Goal: Transaction & Acquisition: Purchase product/service

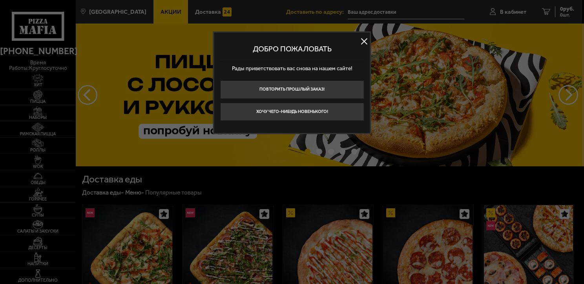
click at [361, 41] on button at bounding box center [364, 41] width 12 height 12
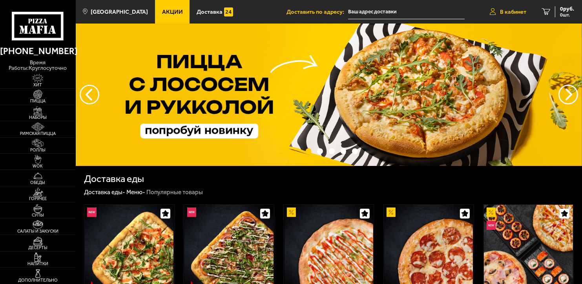
click at [507, 4] on link "В кабинет" at bounding box center [508, 12] width 52 height 24
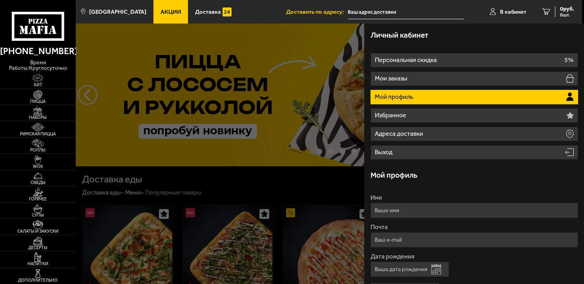
click at [325, 74] on div at bounding box center [368, 166] width 584 height 284
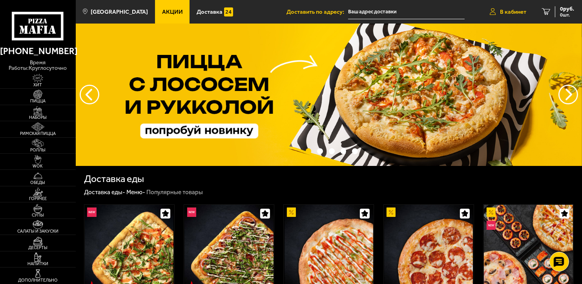
click at [507, 5] on link "В кабинет" at bounding box center [508, 12] width 52 height 24
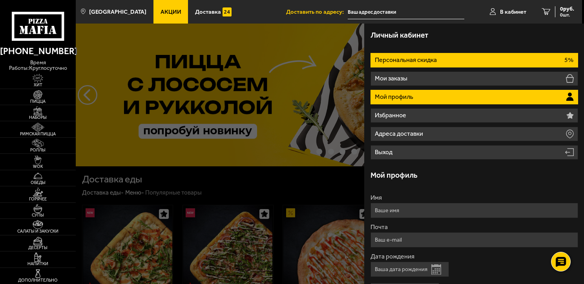
click at [469, 60] on li "Персональная скидка 5%" at bounding box center [474, 60] width 208 height 15
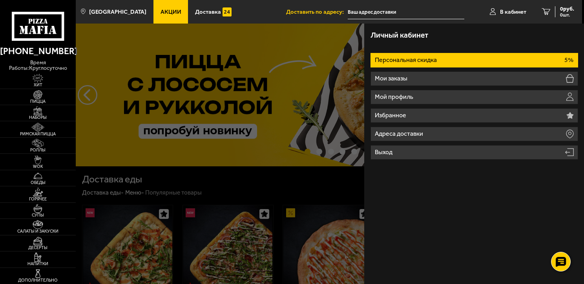
click at [469, 60] on li "Персональная скидка 5%" at bounding box center [474, 60] width 208 height 15
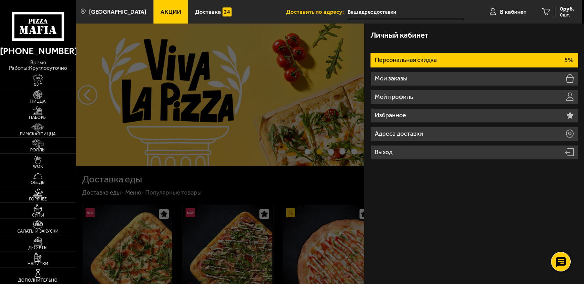
click at [469, 60] on li "Персональная скидка 5%" at bounding box center [474, 60] width 208 height 15
click at [491, 17] on link "В кабинет" at bounding box center [508, 12] width 52 height 24
click at [499, 5] on link "В кабинет" at bounding box center [508, 12] width 52 height 24
click at [277, 91] on div at bounding box center [368, 166] width 584 height 284
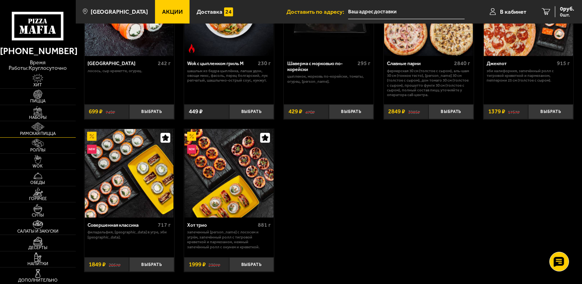
scroll to position [400, 0]
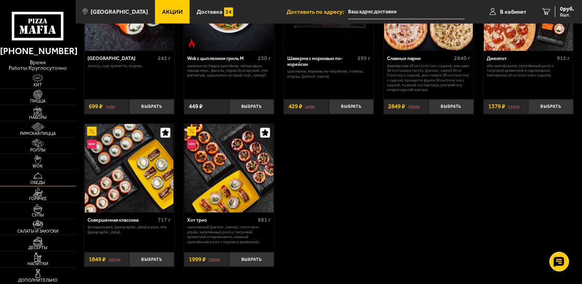
click at [46, 179] on img at bounding box center [37, 175] width 23 height 9
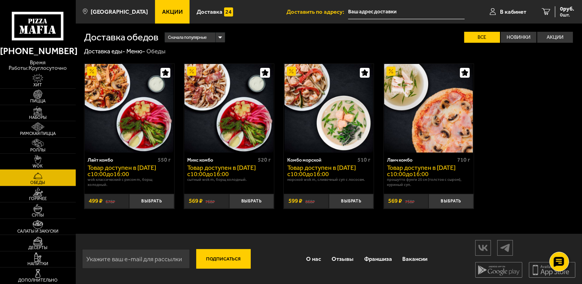
click at [45, 163] on img at bounding box center [37, 159] width 23 height 9
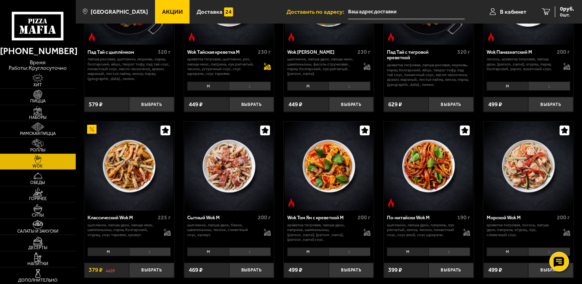
scroll to position [108, 0]
click at [245, 251] on li "L" at bounding box center [250, 251] width 42 height 9
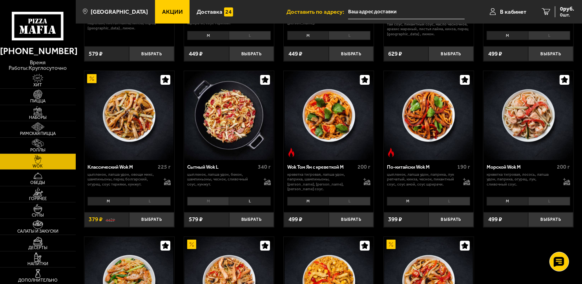
scroll to position [160, 0]
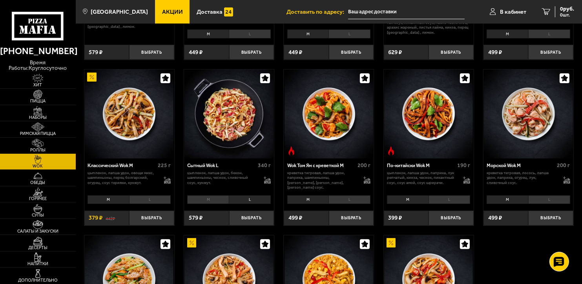
click at [161, 201] on li "L" at bounding box center [150, 199] width 42 height 9
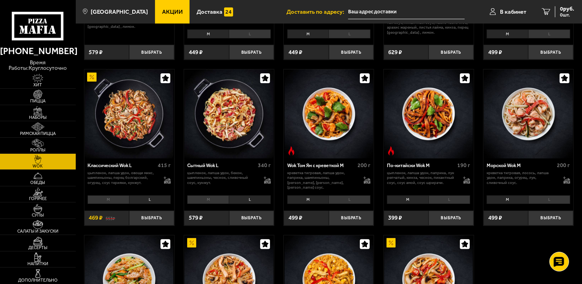
click at [161, 135] on img at bounding box center [129, 113] width 89 height 89
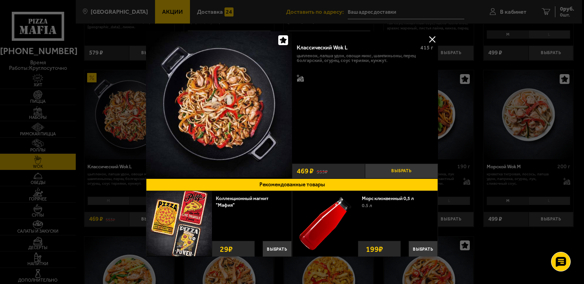
click at [395, 171] on button "Выбрать" at bounding box center [401, 171] width 73 height 15
click at [480, 91] on div at bounding box center [292, 142] width 584 height 284
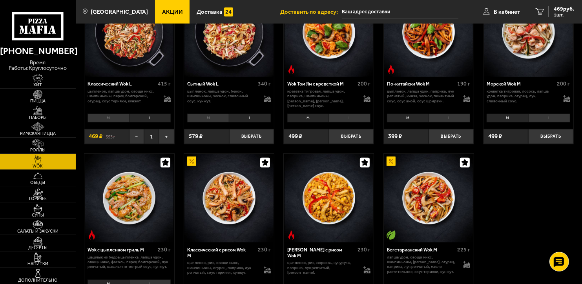
scroll to position [242, 0]
click at [554, 11] on span "469 руб." at bounding box center [564, 8] width 20 height 5
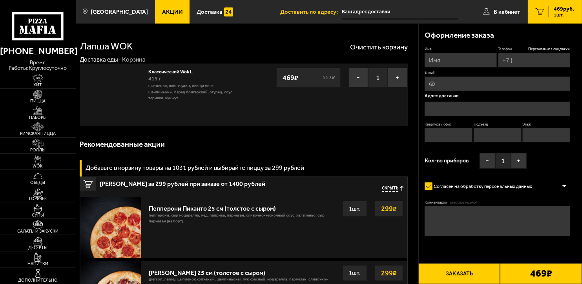
type input "[PHONE_NUMBER]"
type input "[STREET_ADDRESS]"
type input "75"
type input "4"
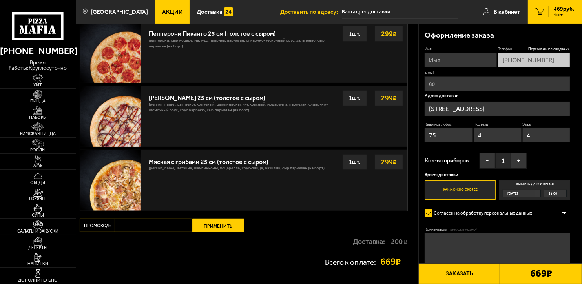
scroll to position [176, 0]
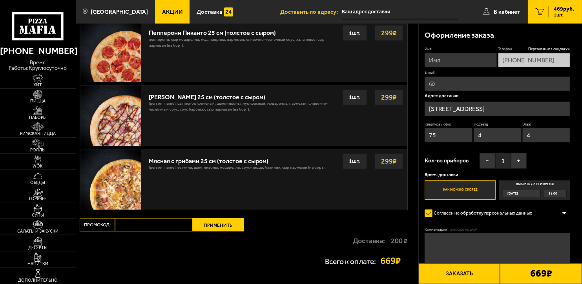
click at [240, 159] on div "Мясная с грибами 25 см (толстое с сыром)" at bounding box center [237, 158] width 177 height 11
click at [47, 91] on img at bounding box center [37, 94] width 23 height 9
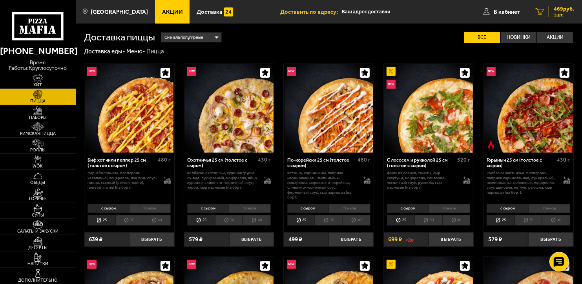
click at [561, 7] on span "469 руб." at bounding box center [564, 8] width 20 height 5
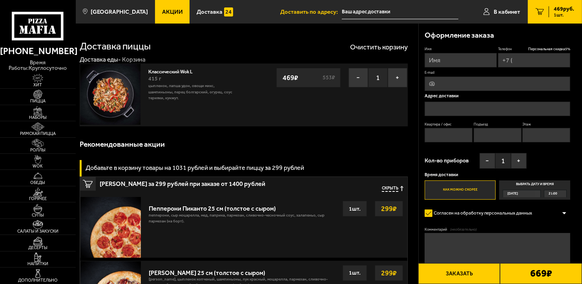
type input "[PHONE_NUMBER]"
type input "[STREET_ADDRESS]"
type input "75"
type input "4"
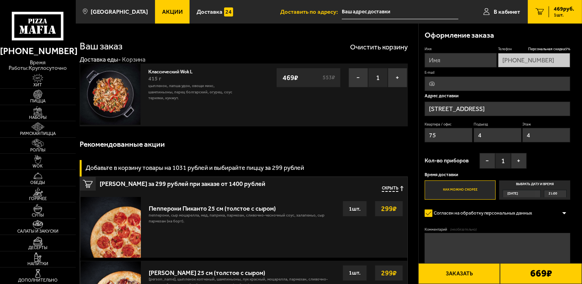
click at [483, 57] on input "Имя" at bounding box center [461, 60] width 72 height 15
type input "[PERSON_NAME]"
type input "[EMAIL_ADDRESS][DOMAIN_NAME]"
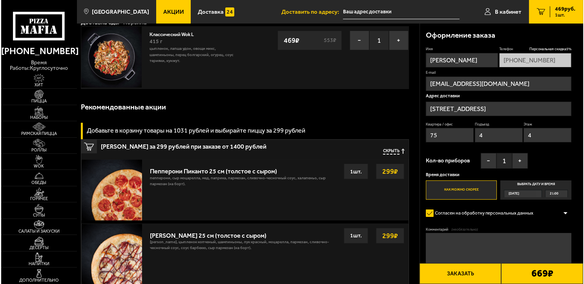
scroll to position [38, 0]
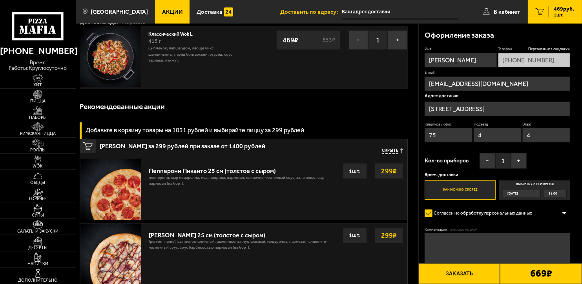
click at [483, 266] on button "Заказать" at bounding box center [459, 273] width 82 height 21
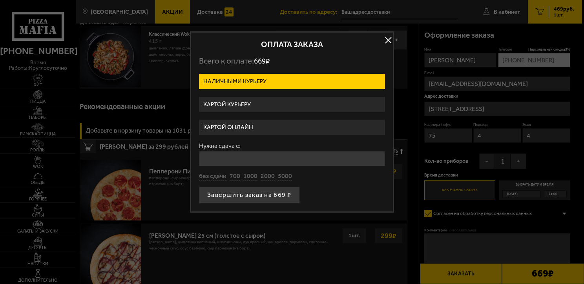
click at [308, 102] on label "Картой курьеру" at bounding box center [292, 104] width 186 height 15
click at [0, 0] on input "Картой курьеру" at bounding box center [0, 0] width 0 height 0
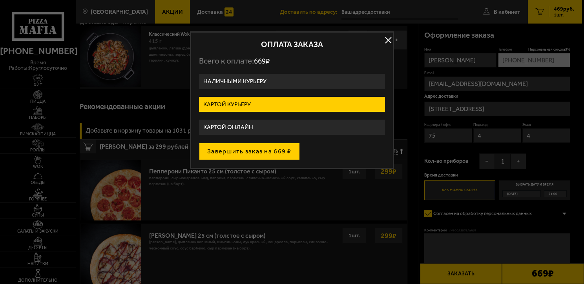
click at [282, 143] on button "Завершить заказ на 669 ₽" at bounding box center [249, 151] width 101 height 17
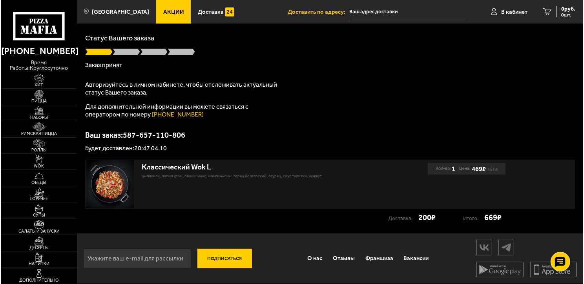
scroll to position [42, 0]
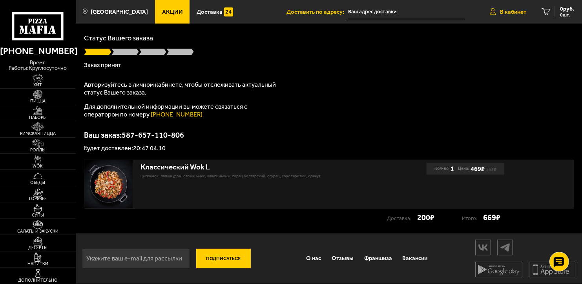
click at [495, 16] on link "В кабинет" at bounding box center [508, 12] width 52 height 24
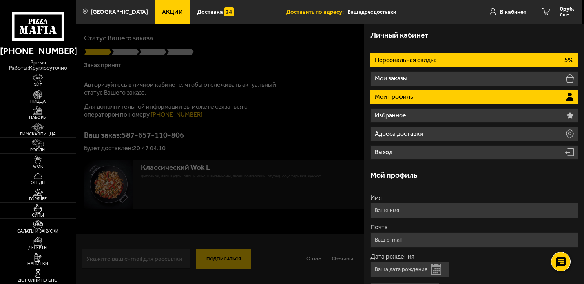
click at [468, 60] on li "Персональная скидка 5%" at bounding box center [474, 60] width 208 height 15
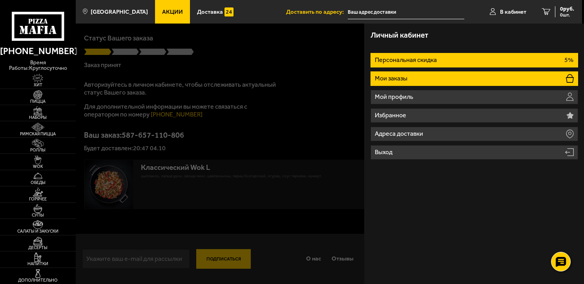
click at [463, 79] on li "Мои заказы" at bounding box center [474, 78] width 208 height 15
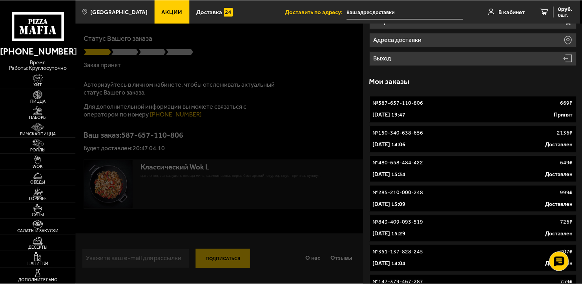
scroll to position [0, 0]
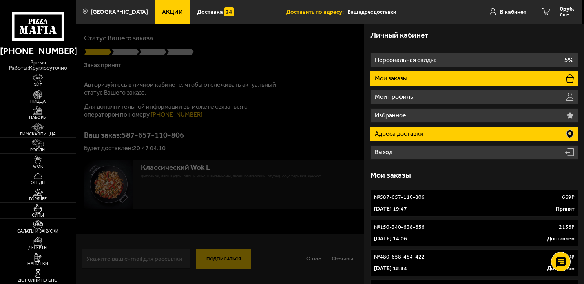
click at [482, 131] on li "Адреса доставки" at bounding box center [474, 134] width 208 height 15
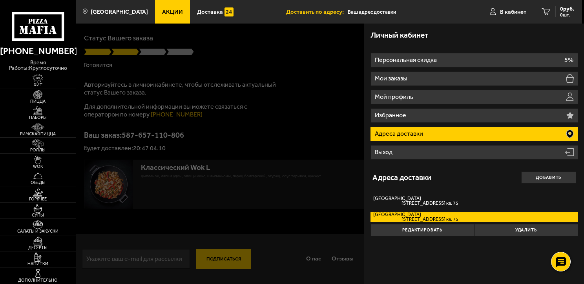
click at [308, 156] on div at bounding box center [368, 166] width 584 height 284
